Goal: Task Accomplishment & Management: Complete application form

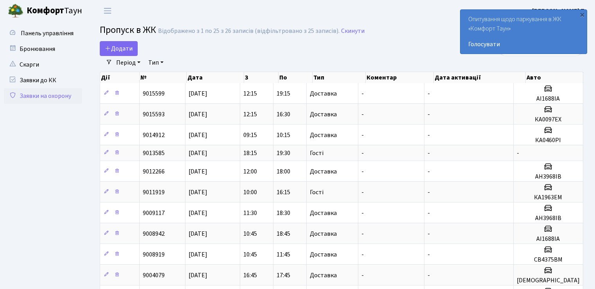
select select "25"
click at [123, 50] on span "Додати" at bounding box center [119, 48] width 28 height 9
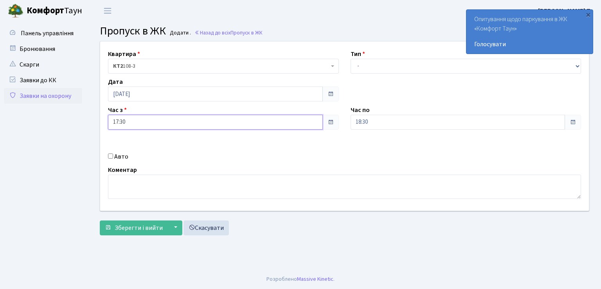
click at [180, 123] on input "17:30" at bounding box center [215, 122] width 215 height 15
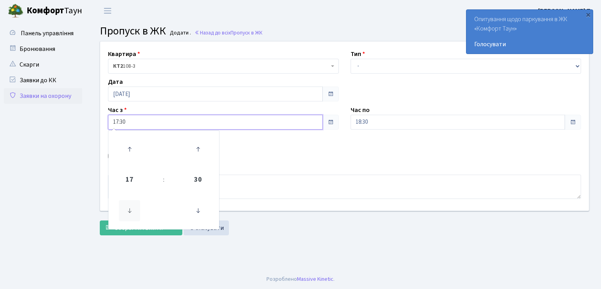
click at [130, 209] on icon at bounding box center [129, 210] width 21 height 21
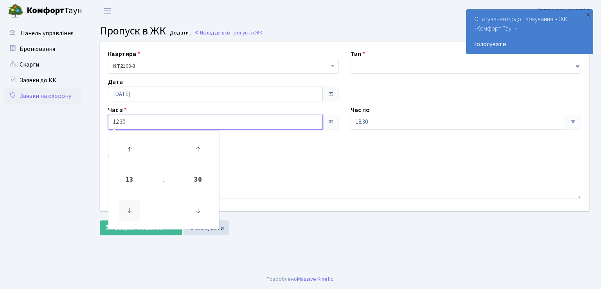
click at [130, 209] on icon at bounding box center [129, 210] width 21 height 21
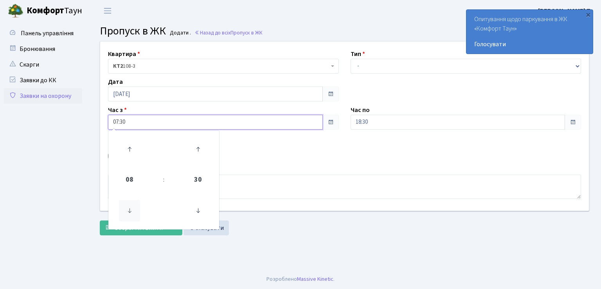
click at [130, 209] on icon at bounding box center [129, 210] width 21 height 21
click at [128, 152] on icon at bounding box center [129, 149] width 21 height 21
type input "06:30"
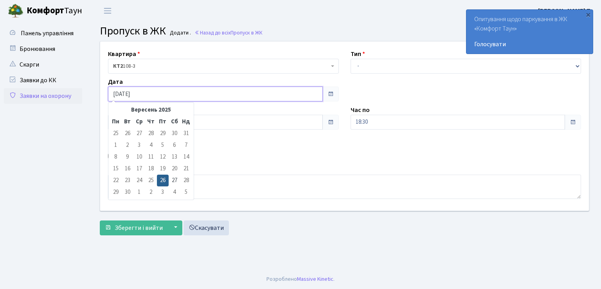
click at [154, 92] on input "[DATE]" at bounding box center [215, 94] width 215 height 15
click at [175, 179] on td "27" at bounding box center [175, 181] width 12 height 12
type input "[DATE]"
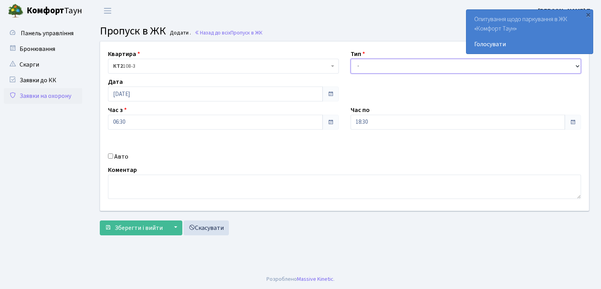
click at [384, 61] on select "- Доставка Таксі Гості Сервіс" at bounding box center [466, 66] width 231 height 15
select select "3"
click at [351, 59] on select "- Доставка Таксі Гості Сервіс" at bounding box center [466, 66] width 231 height 15
click at [385, 114] on div "Час по 18:30" at bounding box center [466, 117] width 243 height 24
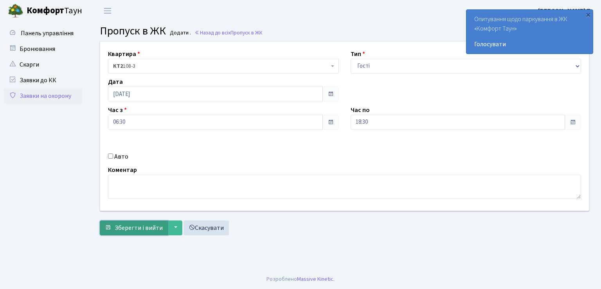
click at [148, 225] on span "Зберегти і вийти" at bounding box center [139, 228] width 48 height 9
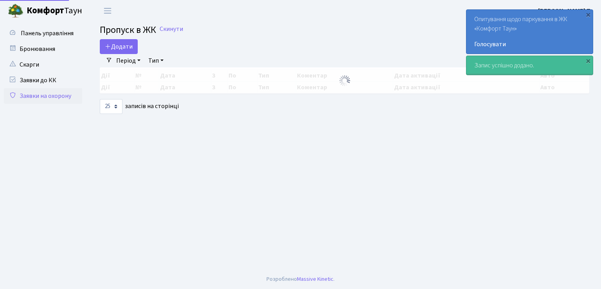
select select "25"
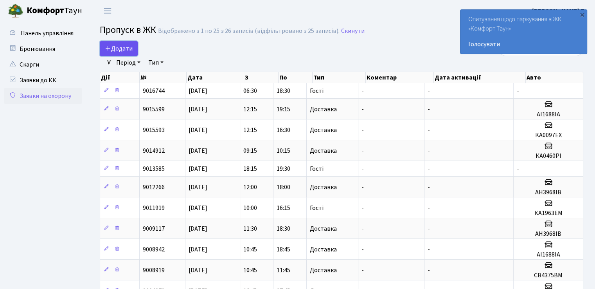
click at [116, 46] on span "Додати" at bounding box center [119, 48] width 28 height 9
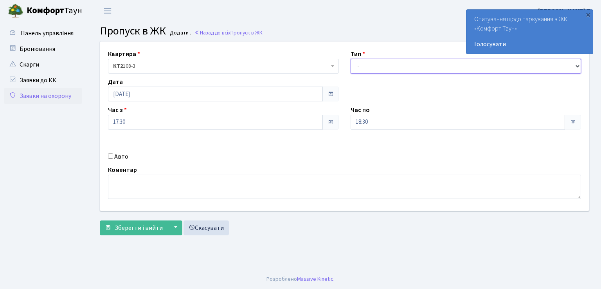
click at [368, 62] on select "- Доставка Таксі Гості Сервіс" at bounding box center [466, 66] width 231 height 15
click at [363, 68] on select "- Доставка Таксі Гості Сервіс" at bounding box center [466, 66] width 231 height 15
select select "3"
click at [351, 59] on select "- Доставка Таксі Гості Сервіс" at bounding box center [466, 66] width 231 height 15
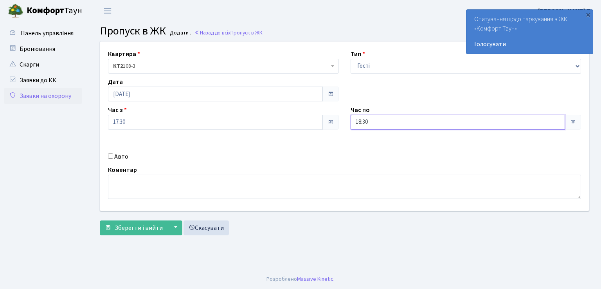
click at [379, 124] on input "18:30" at bounding box center [458, 122] width 215 height 15
click at [374, 212] on icon at bounding box center [372, 210] width 21 height 21
click at [375, 212] on icon at bounding box center [372, 210] width 21 height 21
click at [373, 149] on icon at bounding box center [372, 149] width 21 height 21
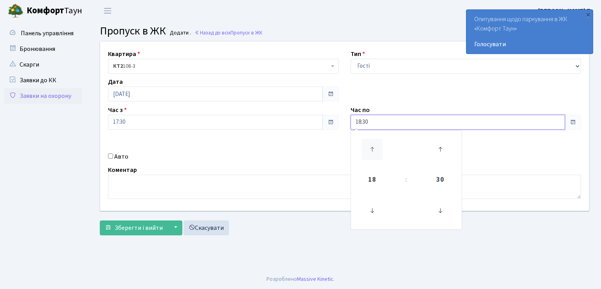
click at [374, 148] on icon at bounding box center [372, 149] width 21 height 21
type input "19:30"
click at [150, 228] on span "Зберегти і вийти" at bounding box center [139, 228] width 48 height 9
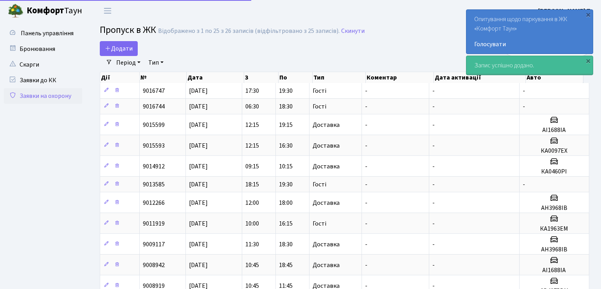
select select "25"
